Goal: Information Seeking & Learning: Learn about a topic

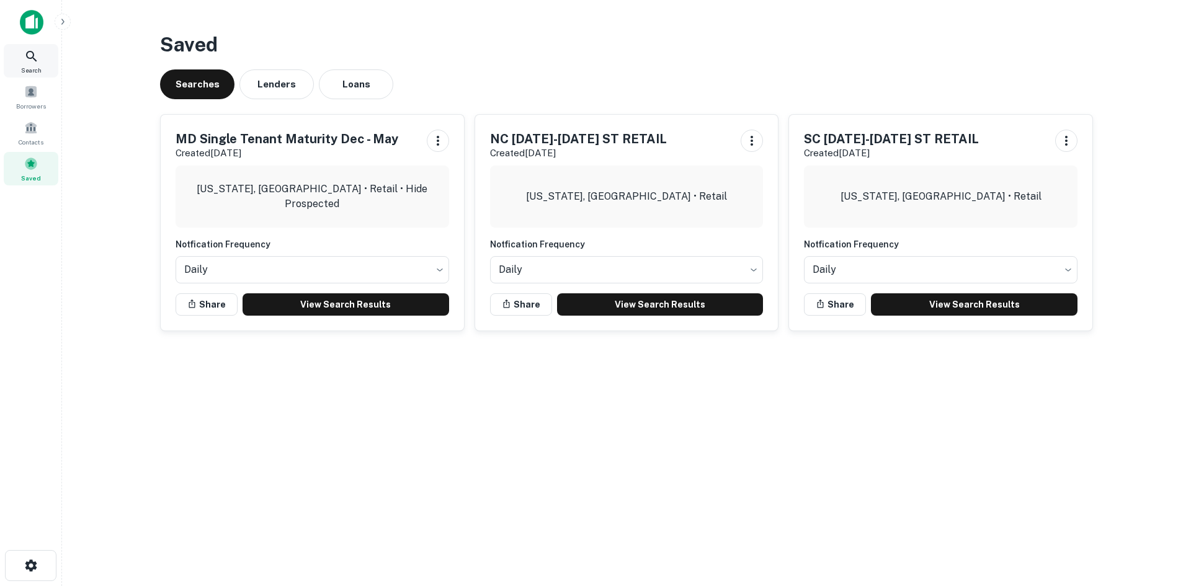
click at [27, 60] on icon at bounding box center [31, 56] width 15 height 15
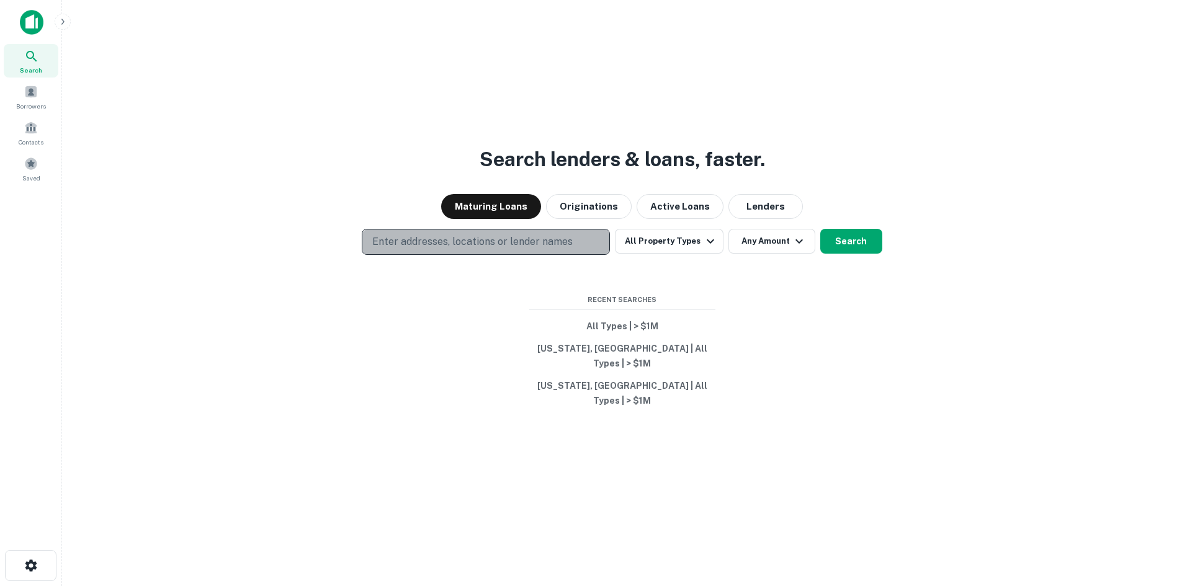
click at [465, 249] on p "Enter addresses, locations or lender names" at bounding box center [472, 242] width 200 height 15
drag, startPoint x: 461, startPoint y: 259, endPoint x: 382, endPoint y: 251, distance: 79.2
click at [382, 249] on p "Enter addresses, locations or lender names" at bounding box center [472, 242] width 200 height 15
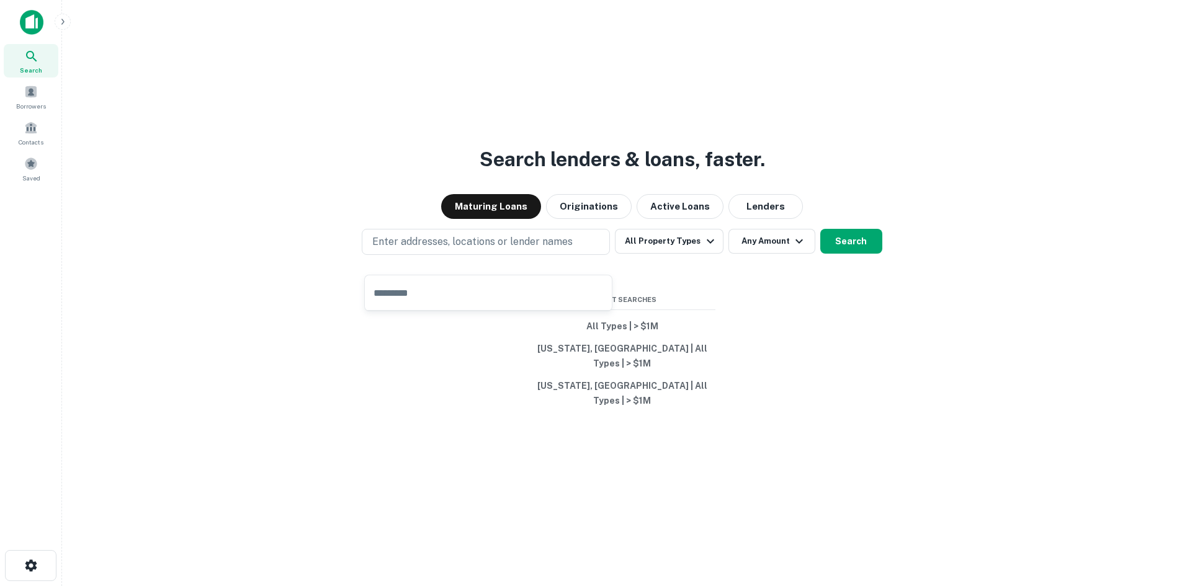
drag, startPoint x: 381, startPoint y: 251, endPoint x: 331, endPoint y: 135, distance: 126.2
click at [372, 192] on div "Search lenders & loans, faster. Maturing Loans Originations Active Loans Lender…" at bounding box center [622, 323] width 1100 height 586
click at [514, 255] on button "Enter addresses, locations or lender names" at bounding box center [486, 242] width 248 height 26
type input "**********"
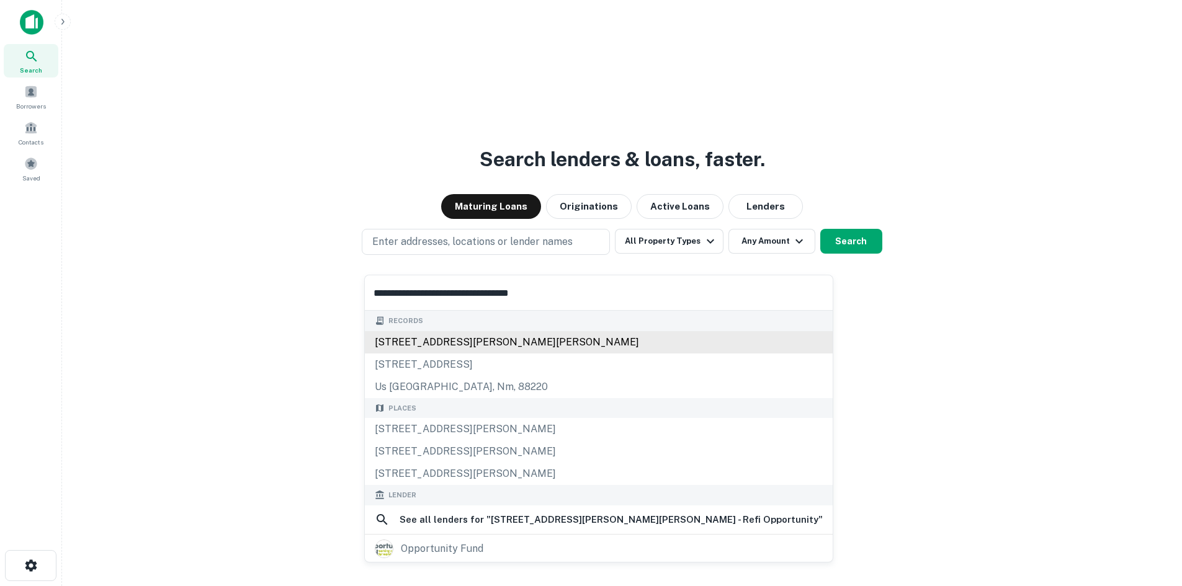
click at [503, 338] on div "1129 jackson pike, gallipolis, oh, 45631" at bounding box center [599, 342] width 468 height 22
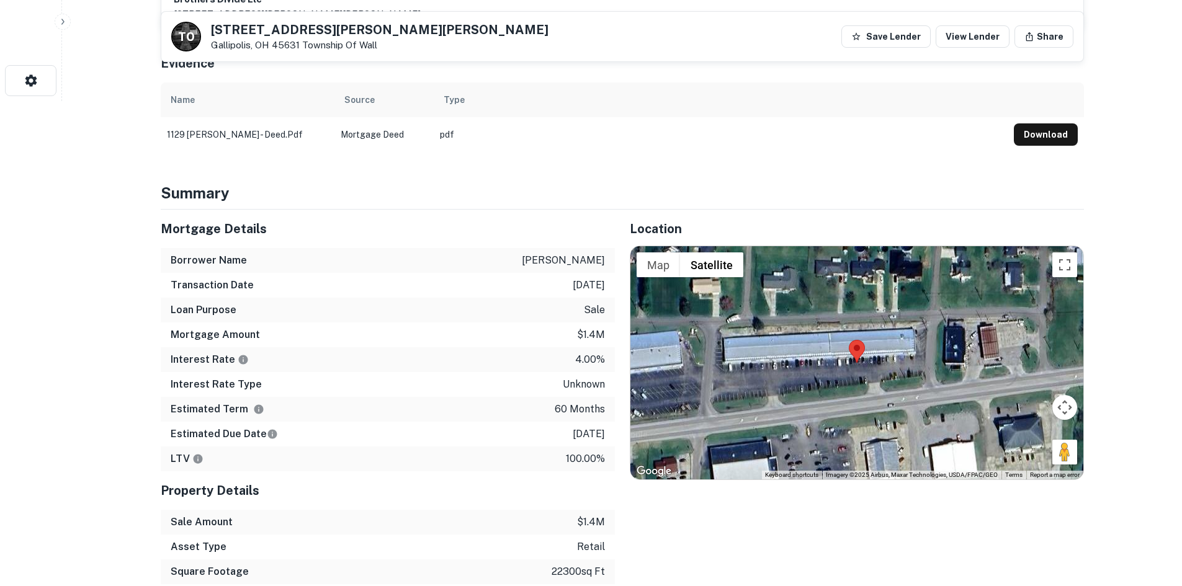
scroll to position [496, 0]
